Goal: Find specific page/section: Find specific page/section

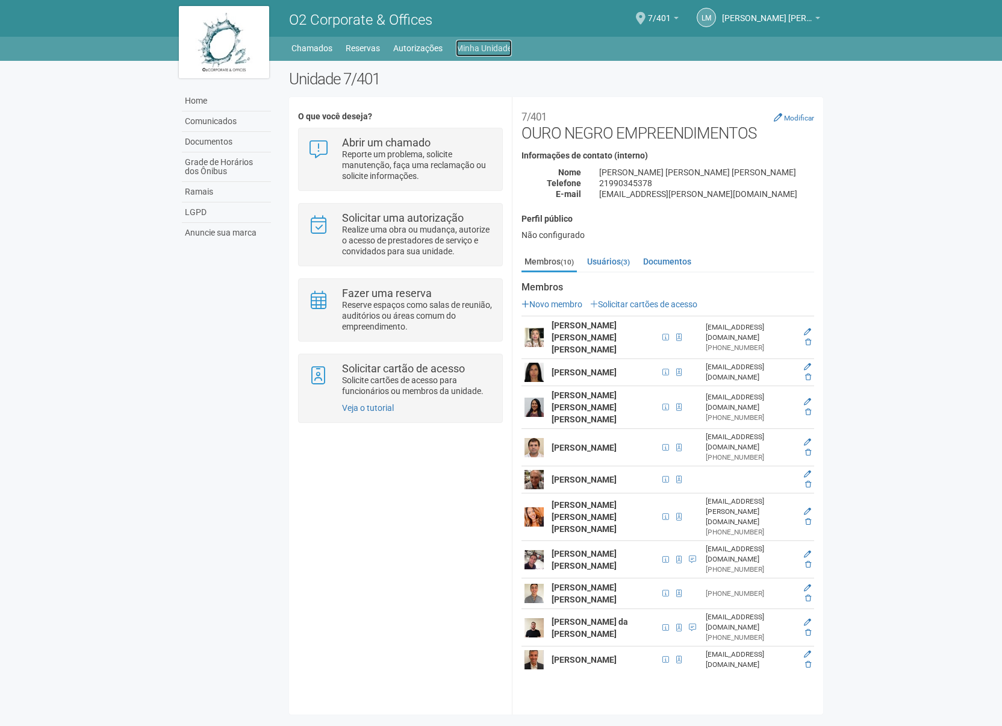
click at [475, 49] on link "Minha Unidade" at bounding box center [484, 48] width 56 height 17
click at [491, 51] on link "Minha Unidade" at bounding box center [484, 48] width 56 height 17
click at [355, 48] on link "Reservas" at bounding box center [363, 48] width 34 height 17
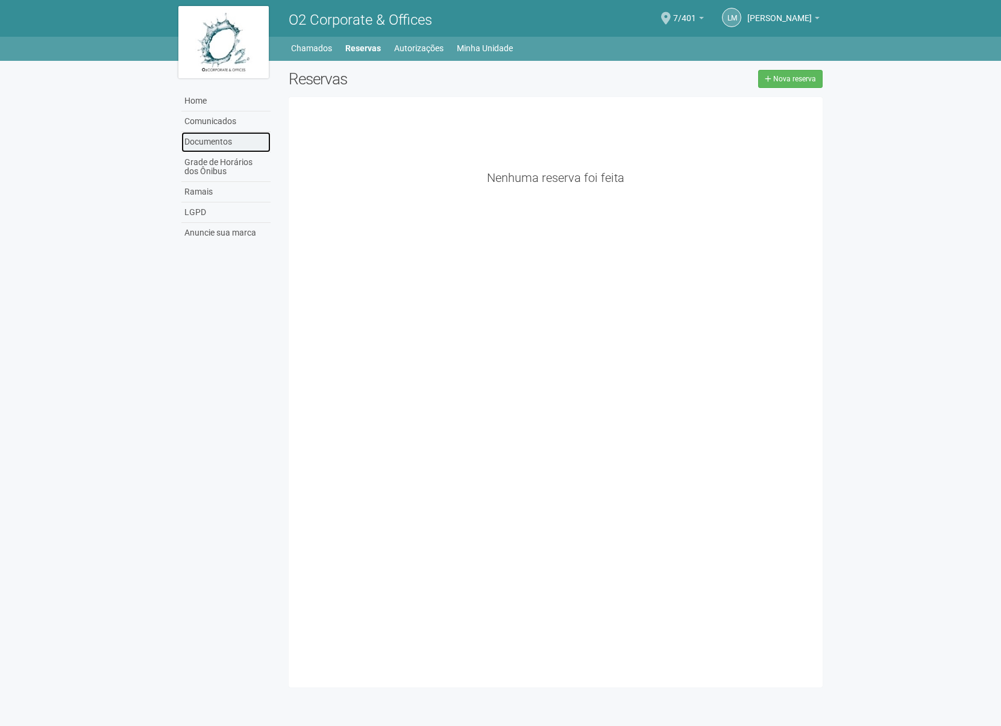
click at [196, 140] on link "Documentos" at bounding box center [225, 142] width 89 height 20
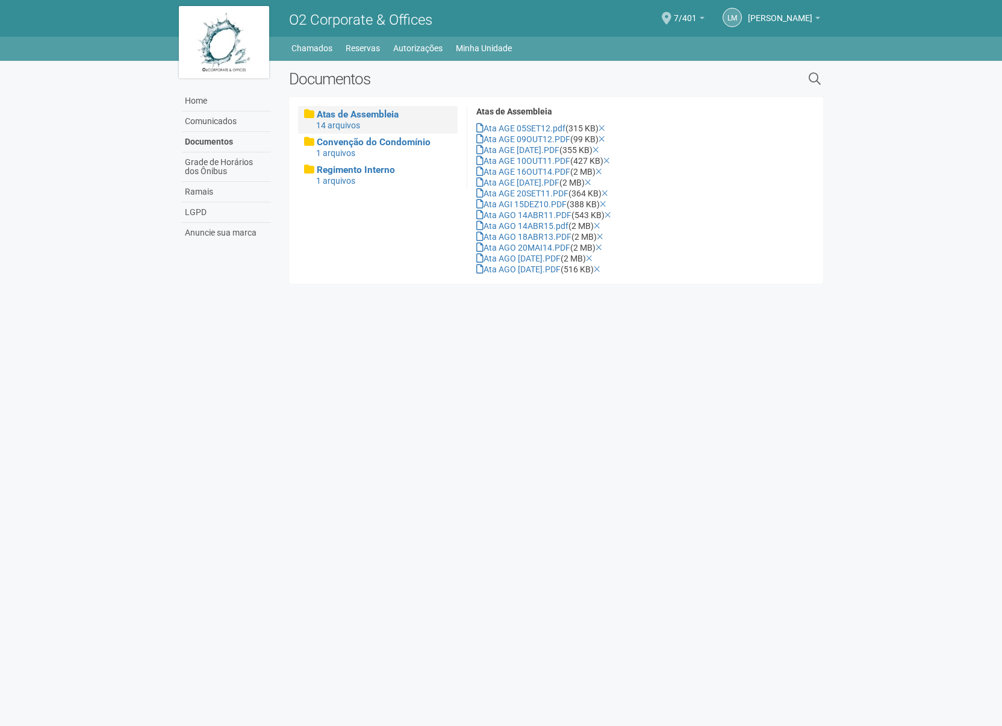
click at [234, 396] on body "Aguarde... O2 Corporate & Offices LM [PERSON_NAME] [PERSON_NAME] [EMAIL_ADDRESS…" at bounding box center [501, 363] width 1002 height 726
click at [214, 106] on link "Home" at bounding box center [226, 101] width 89 height 20
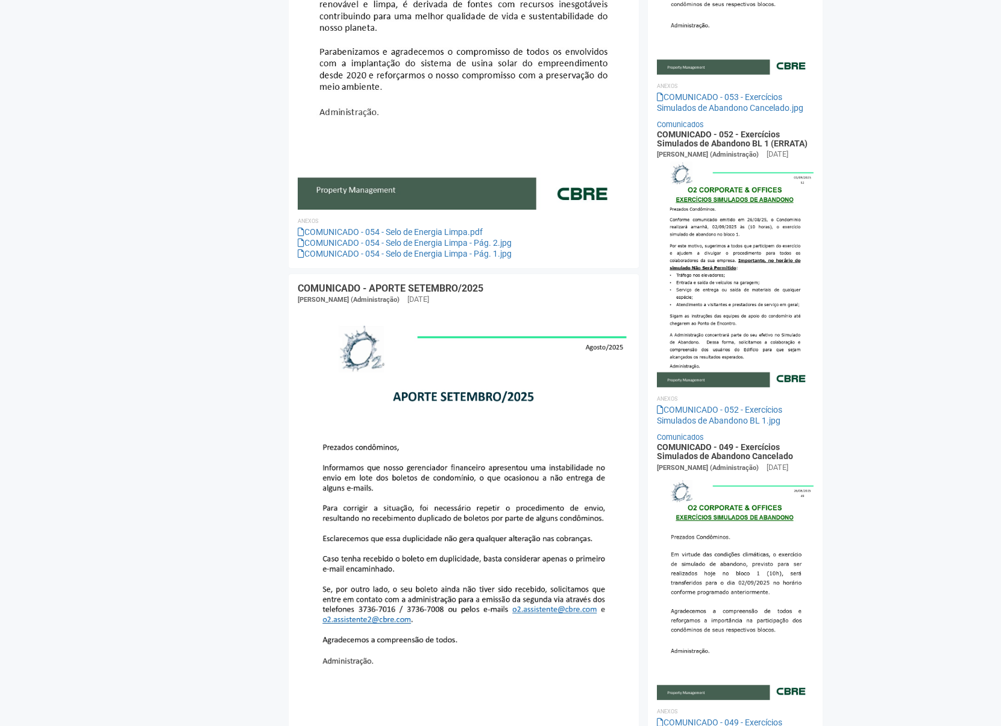
scroll to position [846, 0]
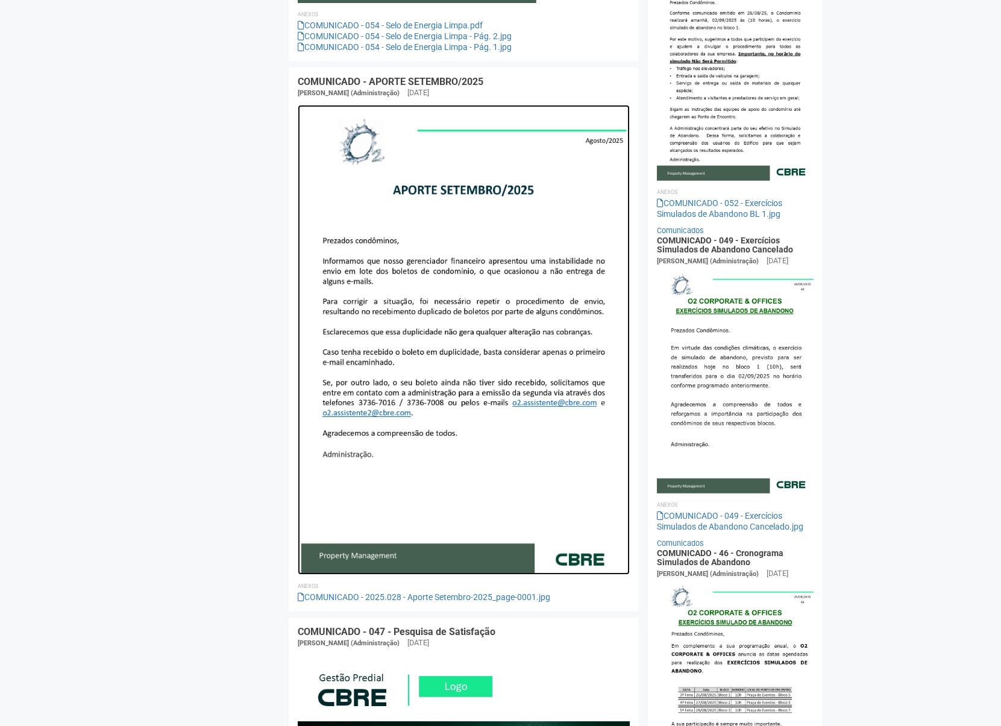
click at [536, 404] on img at bounding box center [464, 339] width 332 height 469
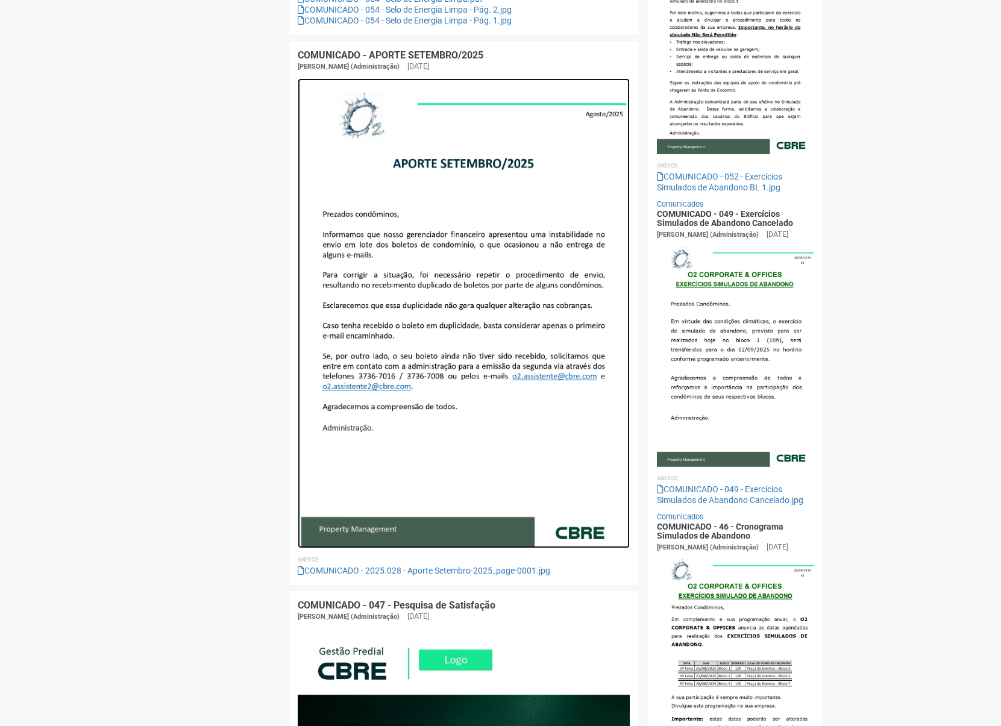
scroll to position [1024, 0]
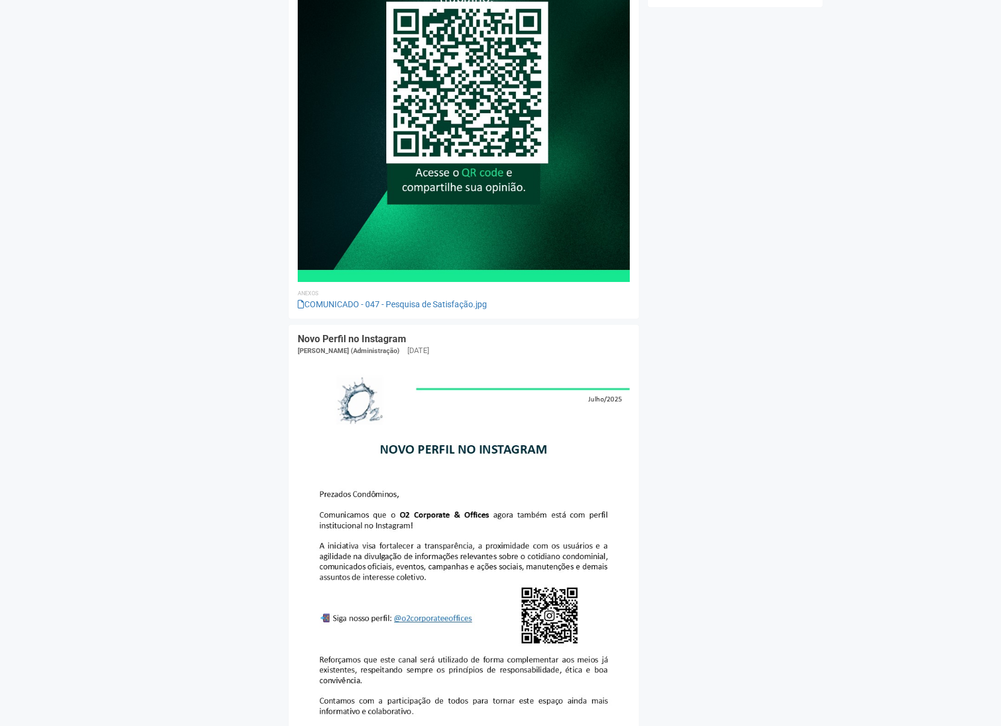
scroll to position [1700, 0]
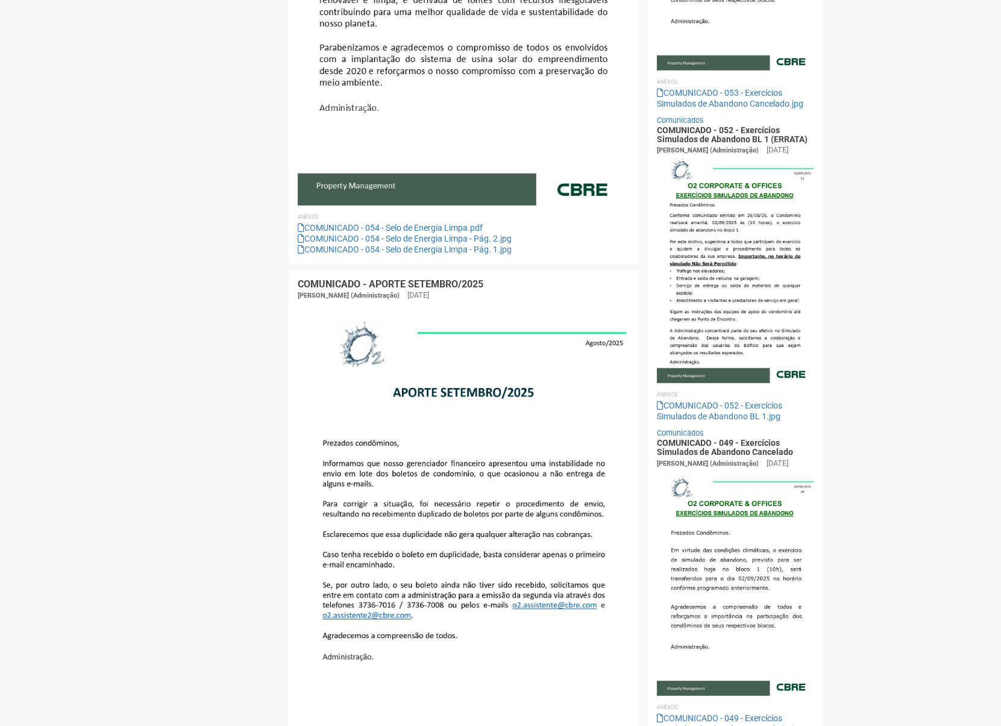
scroll to position [888, 0]
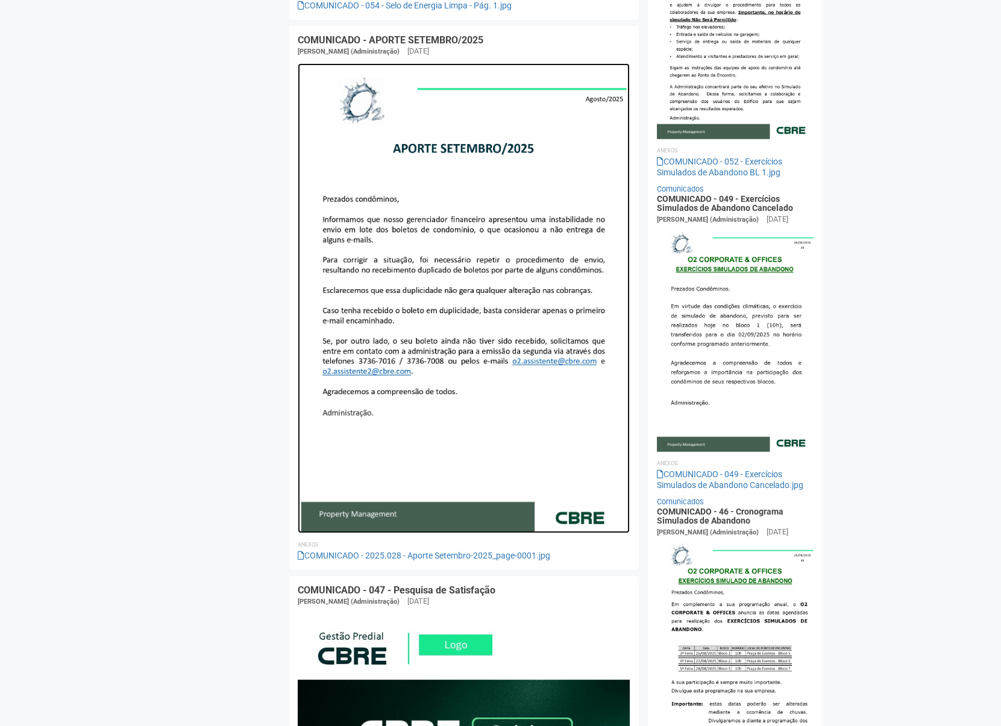
click at [517, 361] on img at bounding box center [464, 297] width 332 height 469
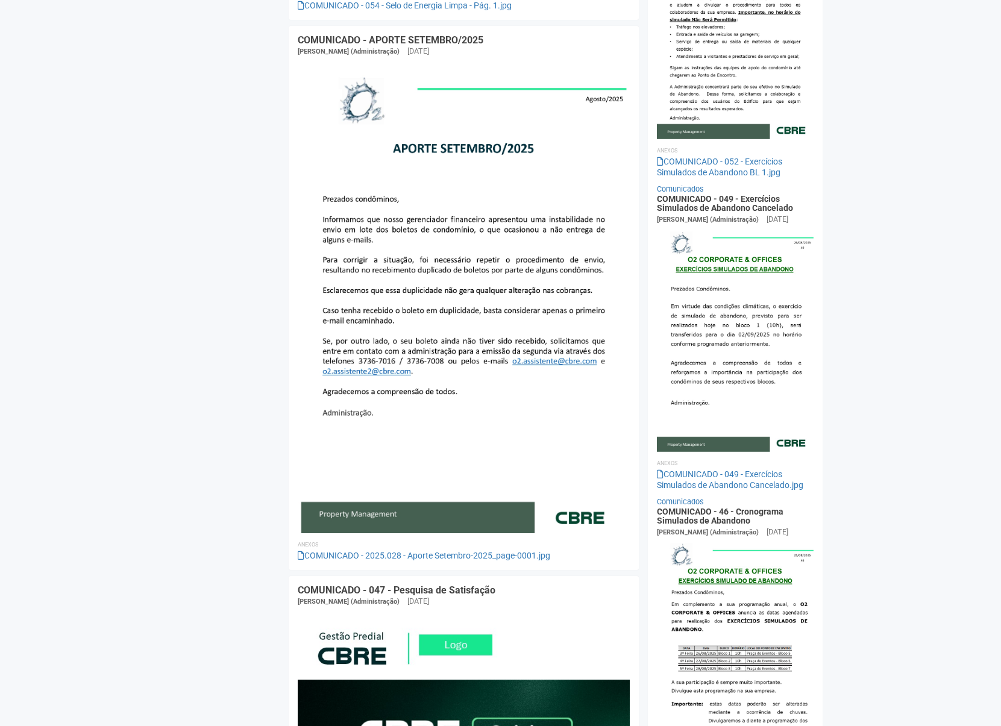
drag, startPoint x: 506, startPoint y: 366, endPoint x: 0, endPoint y: 66, distance: 588.3
